Goal: Transaction & Acquisition: Purchase product/service

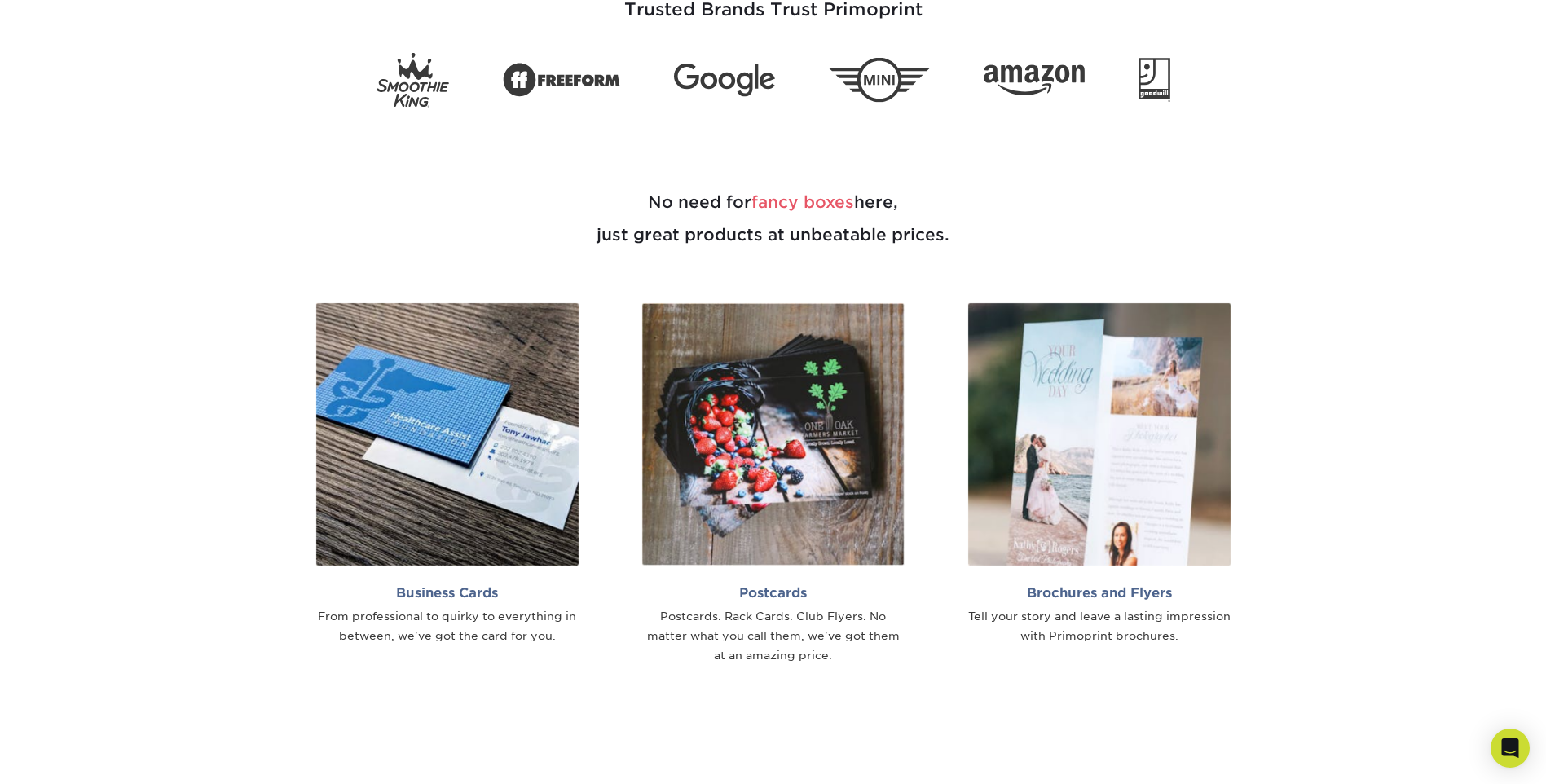
scroll to position [923, 0]
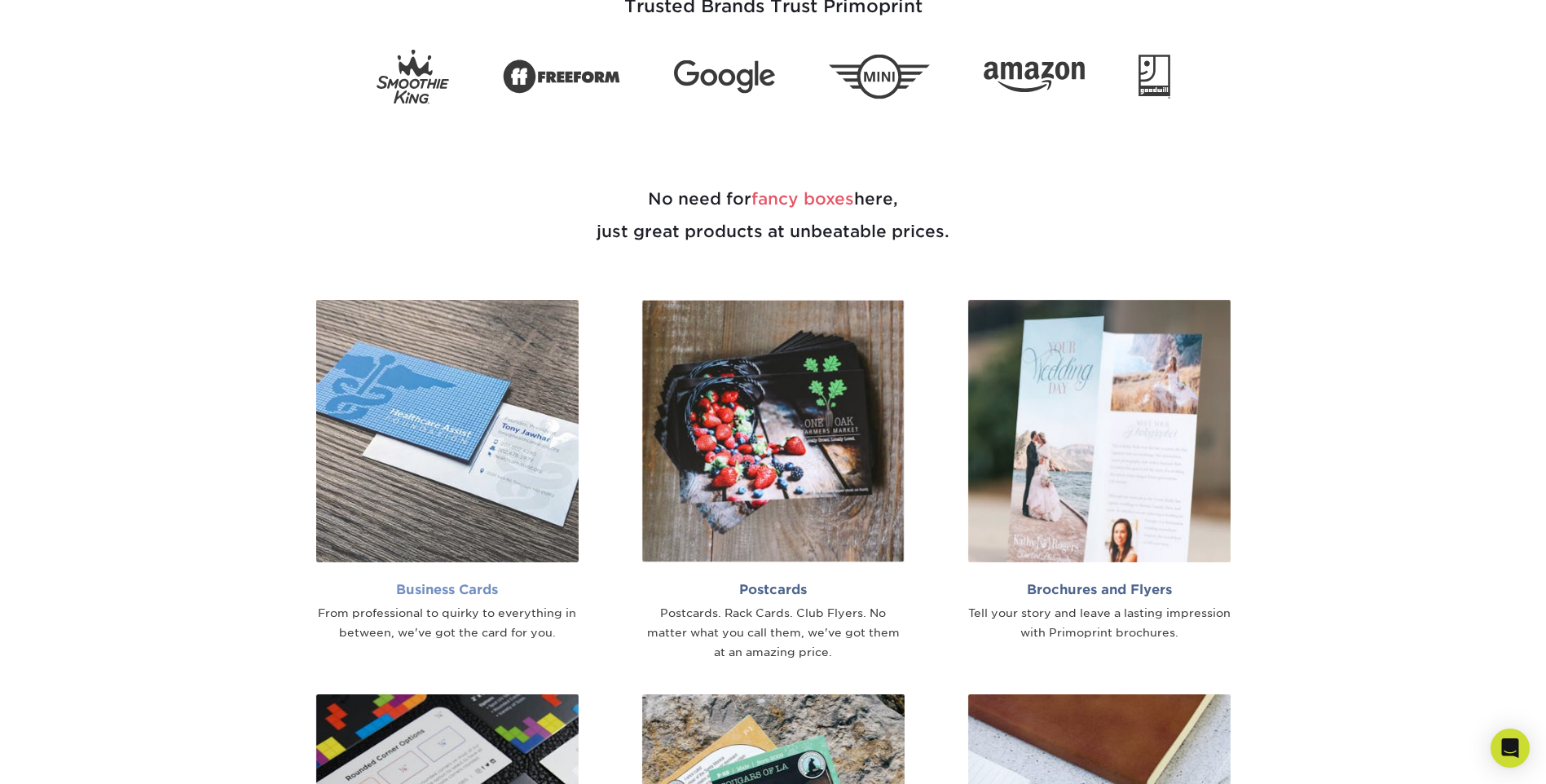
click at [534, 446] on img at bounding box center [447, 431] width 262 height 262
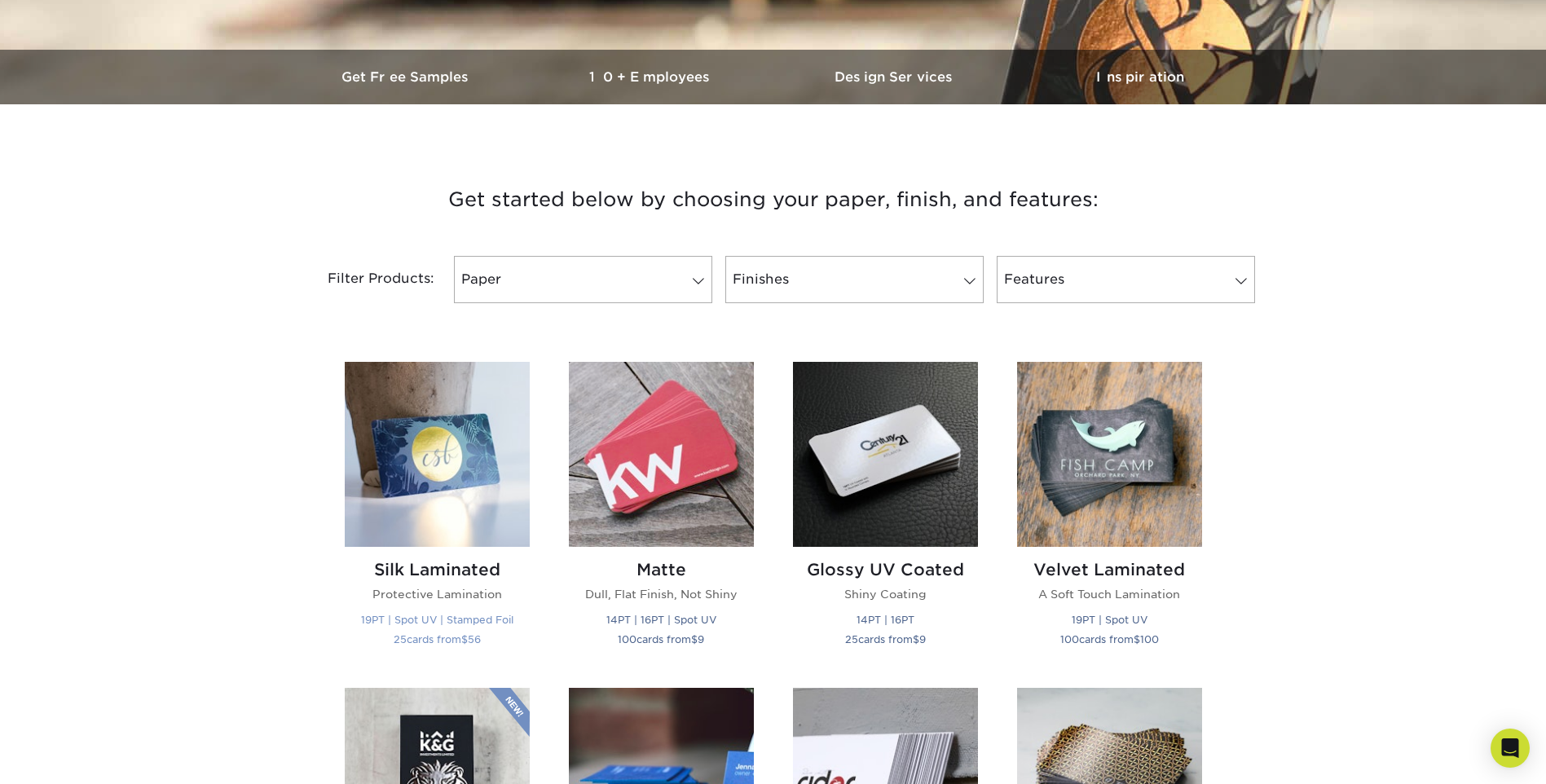
scroll to position [923, 0]
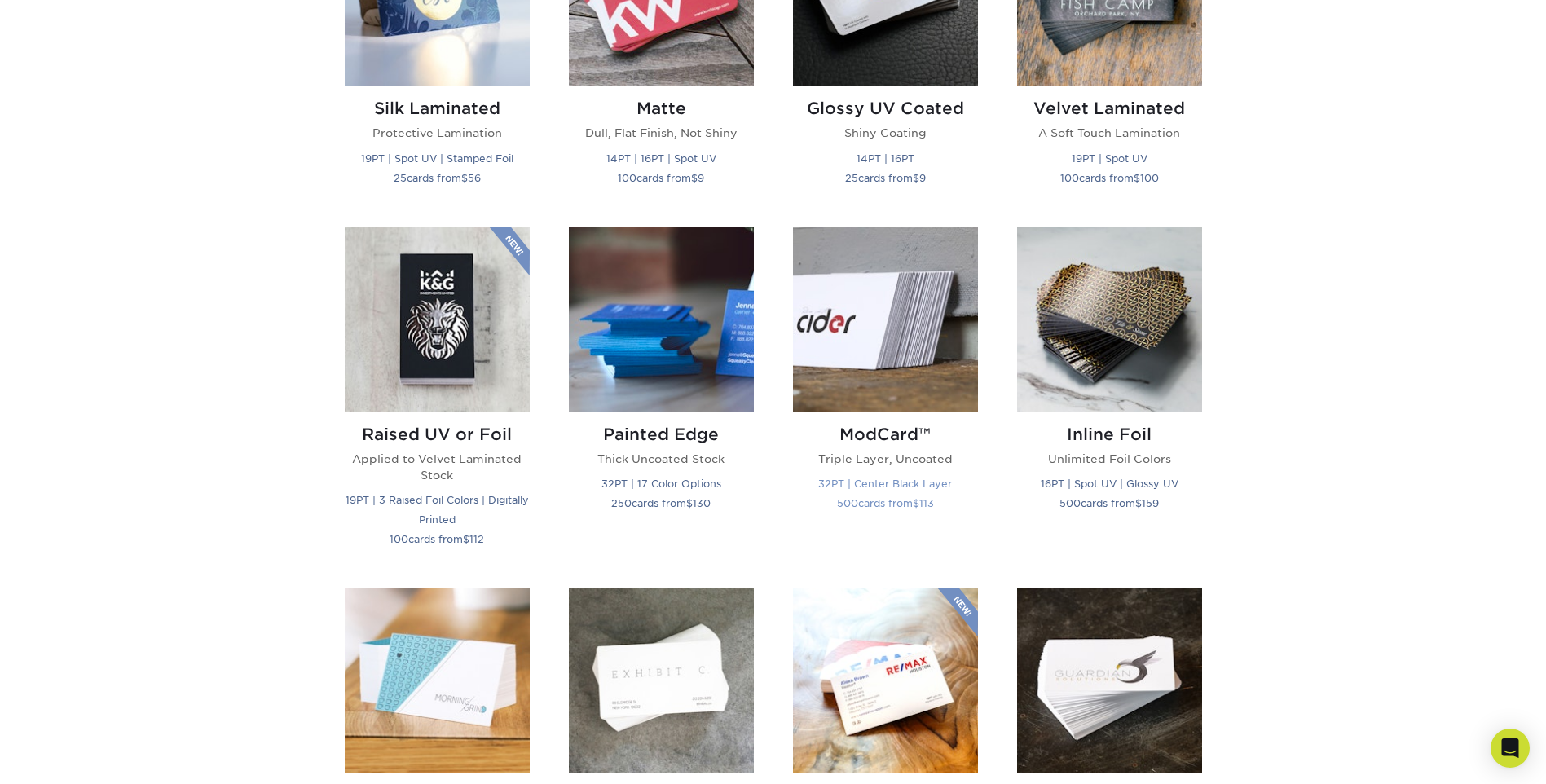
click at [933, 314] on img at bounding box center [884, 318] width 185 height 185
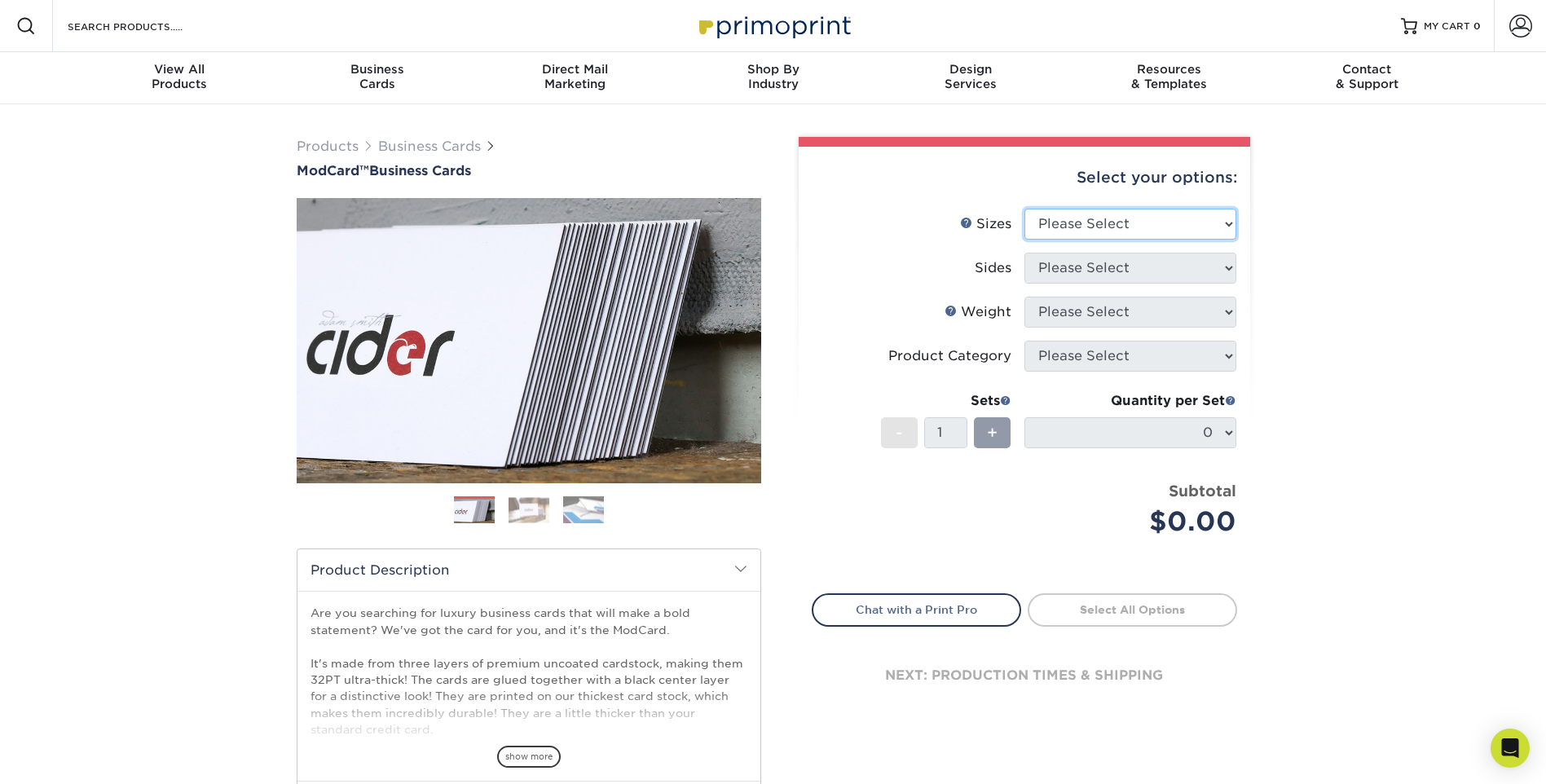
click at [1114, 217] on select "Please Select 1.5" x 3.5" - Mini 1.75" x 3.5" - Mini 2" x 2" - Square 2" x 3" -…" at bounding box center [1130, 224] width 212 height 31
select select "2.00x3.00"
click at [1024, 209] on select "Please Select 1.5" x 3.5" - Mini 1.75" x 3.5" - Mini 2" x 2" - Square 2" x 3" -…" at bounding box center [1130, 224] width 212 height 31
click at [1110, 259] on select "Please Select Print Both Sides Print Front Only" at bounding box center [1130, 268] width 212 height 31
click at [1134, 265] on select "Please Select Print Both Sides Print Front Only" at bounding box center [1130, 268] width 212 height 31
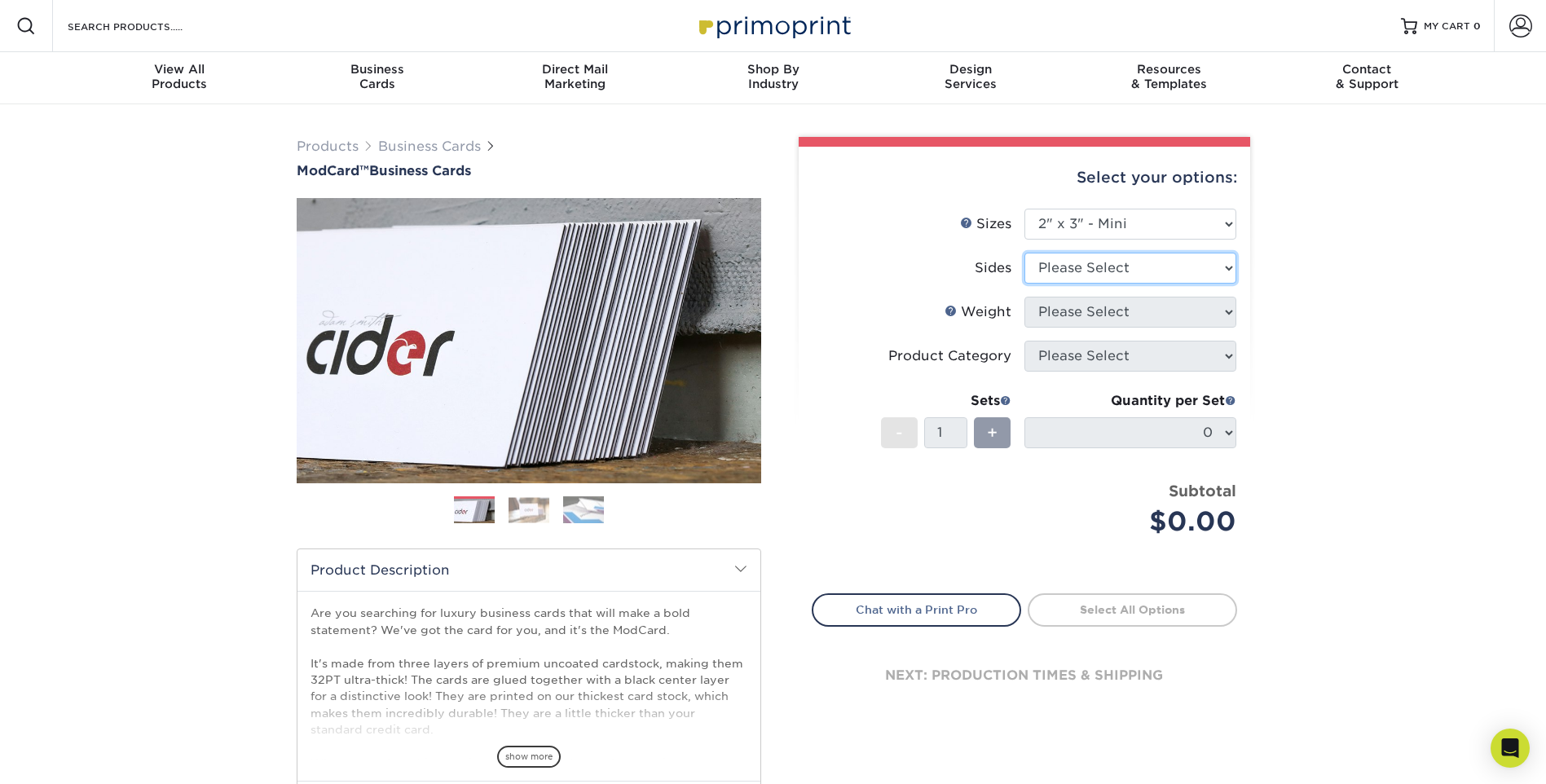
click at [1135, 265] on select "Please Select Print Both Sides Print Front Only" at bounding box center [1130, 268] width 212 height 31
select select "32d3c223-f82c-492b-b915-ba065a00862f"
click at [1024, 253] on select "Please Select Print Both Sides Print Front Only" at bounding box center [1130, 268] width 212 height 31
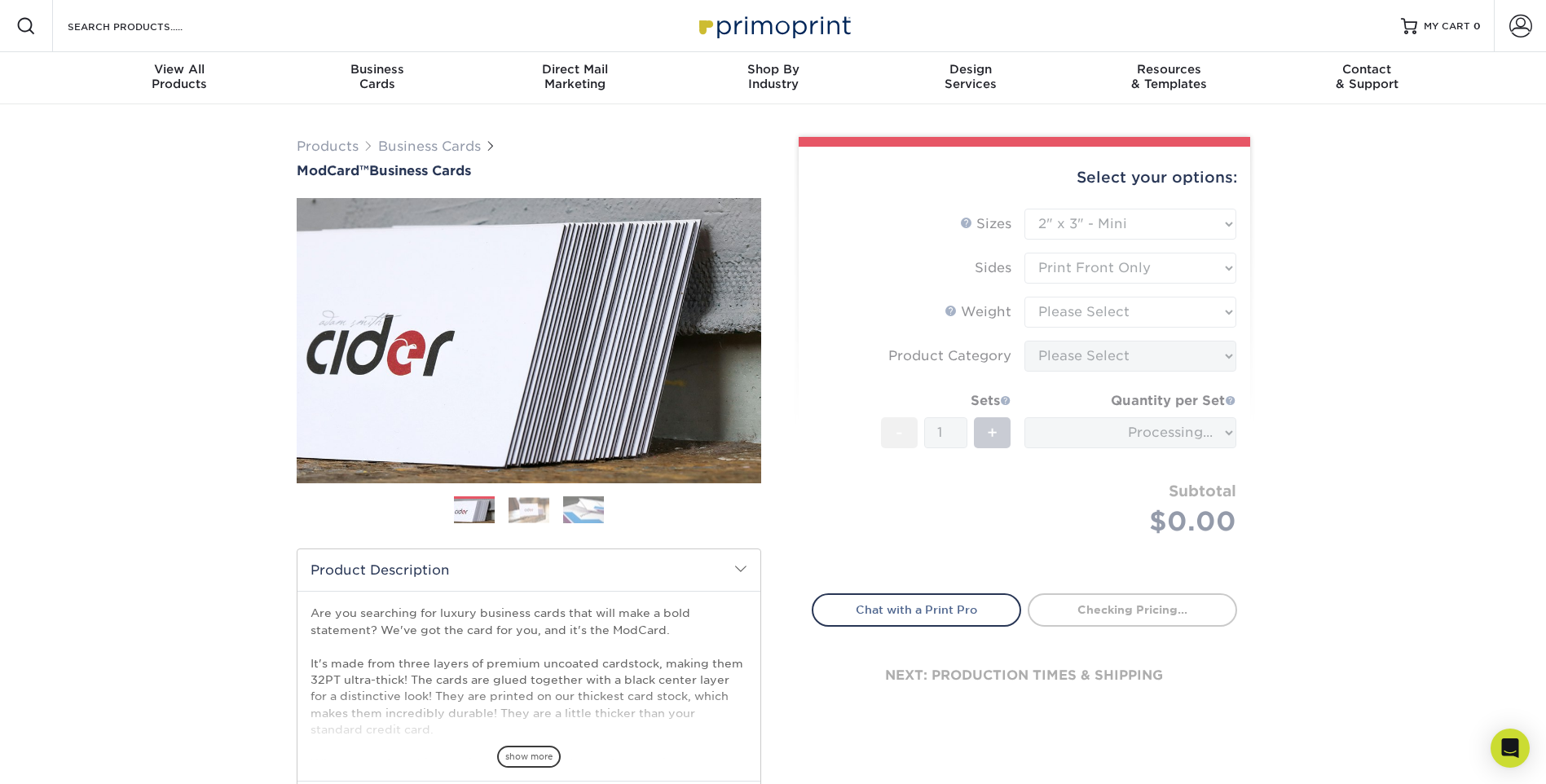
click at [1513, 267] on div "Products Business Cards ModCard™ Business Cards Previous Next" at bounding box center [773, 539] width 1546 height 870
